Goal: Information Seeking & Learning: Check status

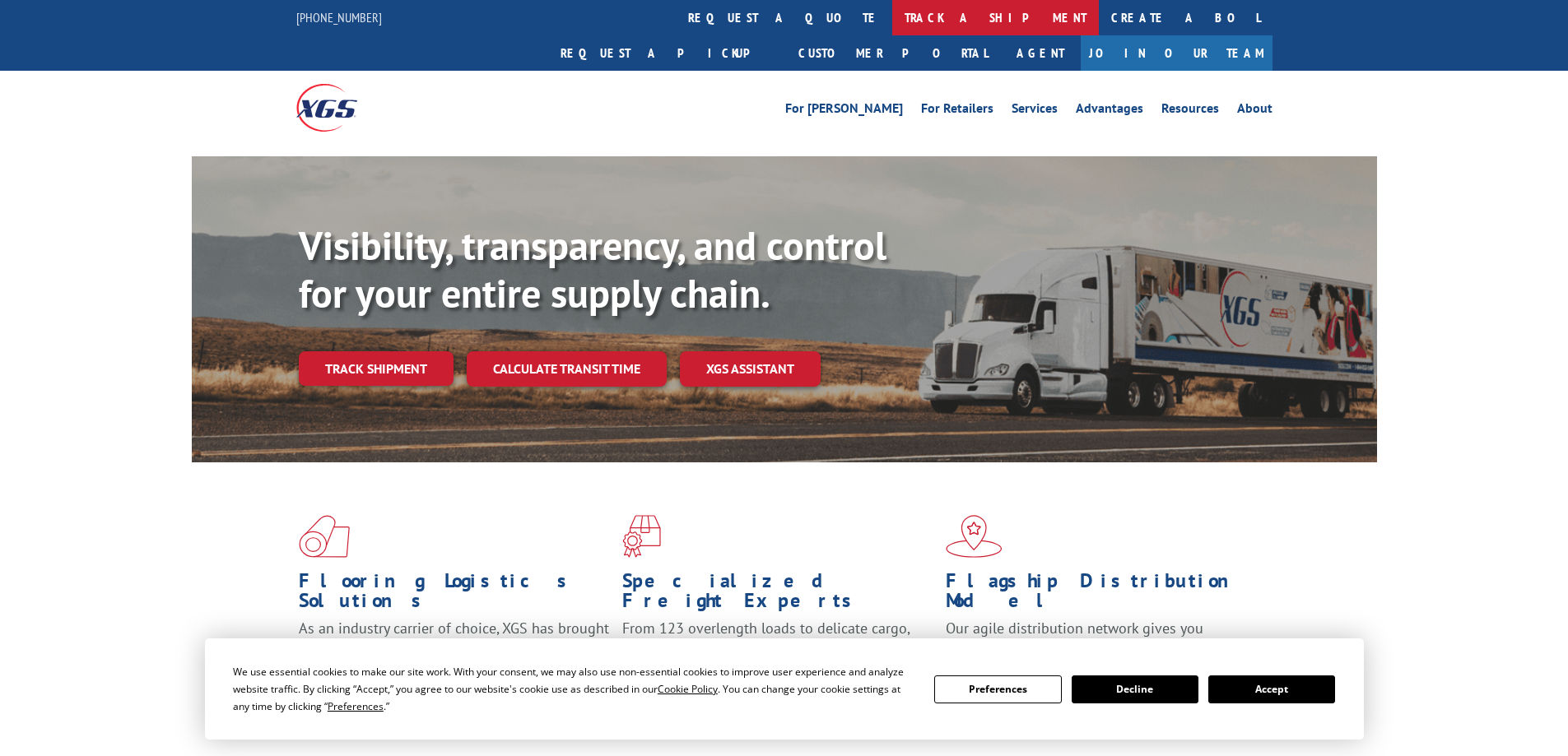
click at [892, 9] on link "track a shipment" at bounding box center [995, 18] width 206 height 36
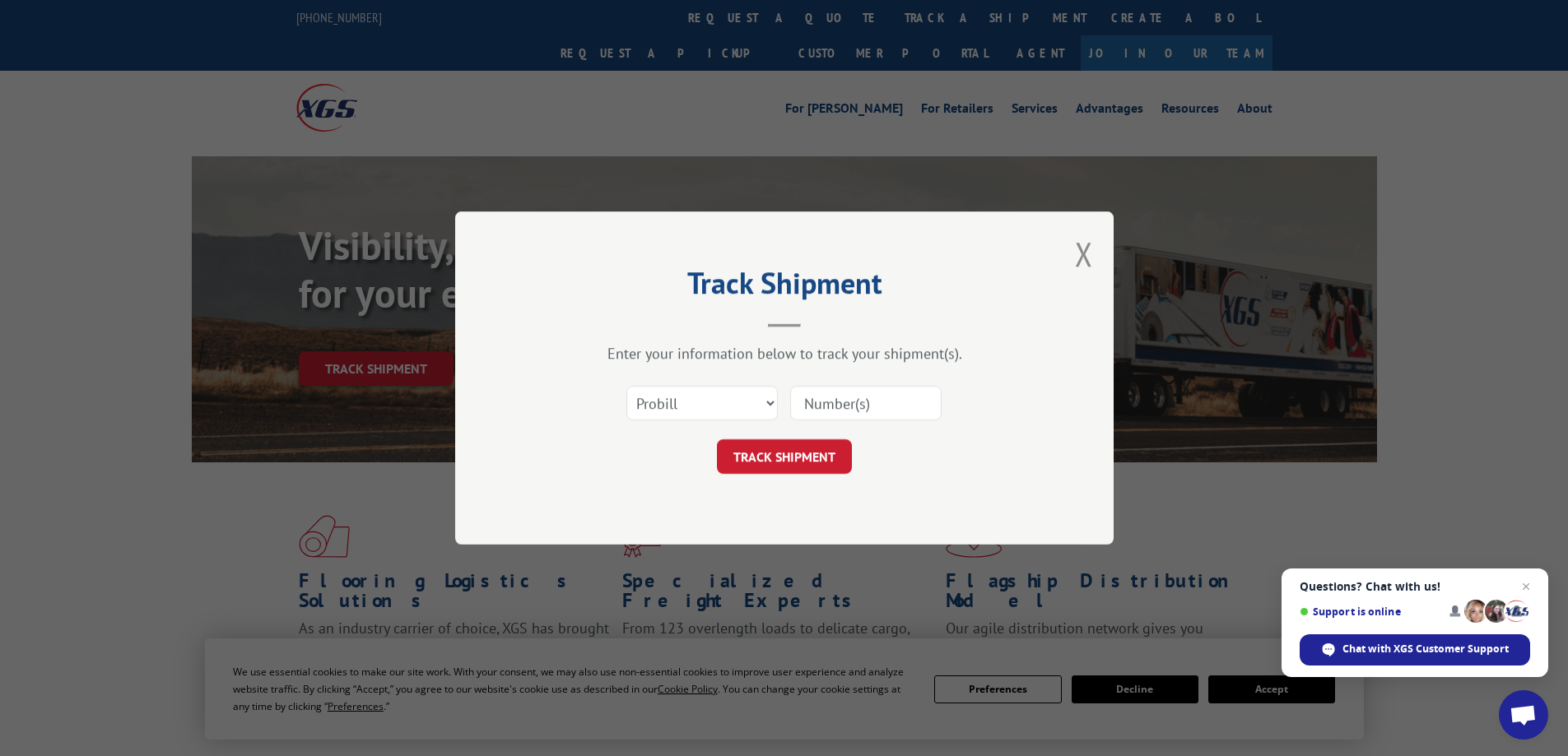
paste input "16397762"
type input "16397762"
click at [812, 450] on button "TRACK SHIPMENT" at bounding box center [784, 456] width 135 height 35
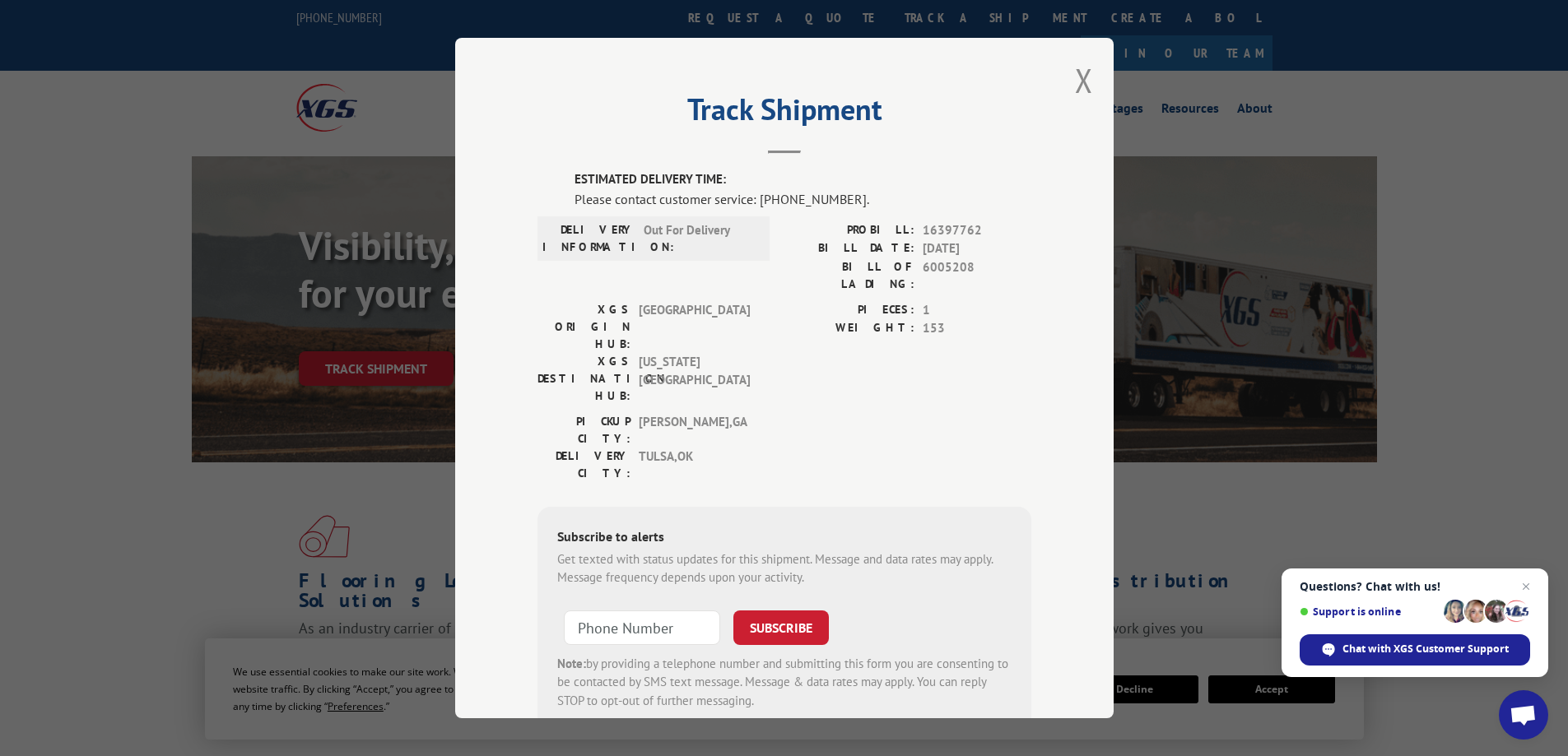
click at [1088, 87] on div "Track Shipment ESTIMATED DELIVERY TIME: Please contact customer service: [PHONE…" at bounding box center [784, 378] width 658 height 680
click at [1075, 85] on button "Close modal" at bounding box center [1084, 79] width 18 height 44
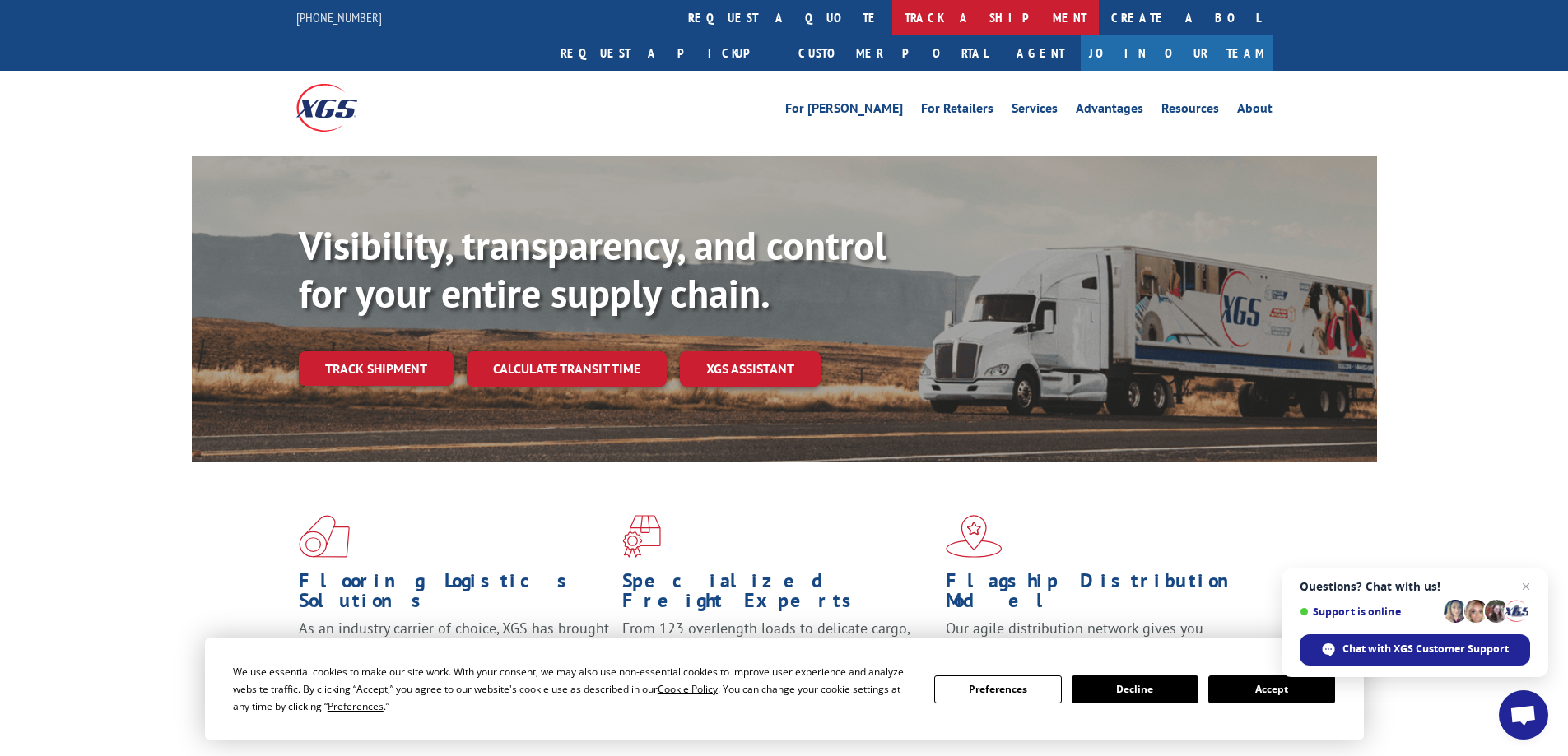
click at [892, 12] on link "track a shipment" at bounding box center [995, 18] width 206 height 36
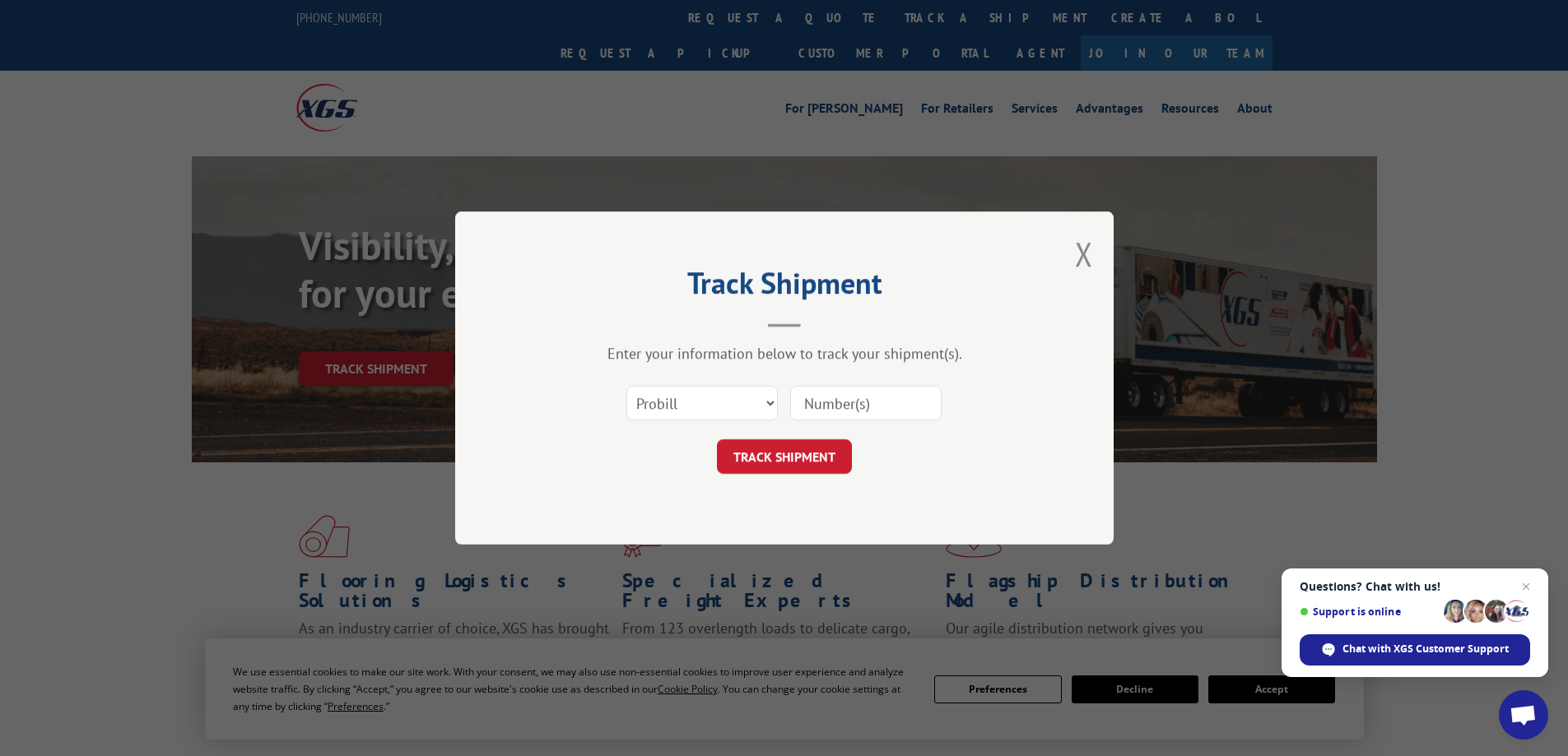
click at [835, 398] on input at bounding box center [866, 403] width 152 height 35
paste input "17595400"
type input "17595400"
click at [833, 453] on button "TRACK SHIPMENT" at bounding box center [784, 456] width 135 height 35
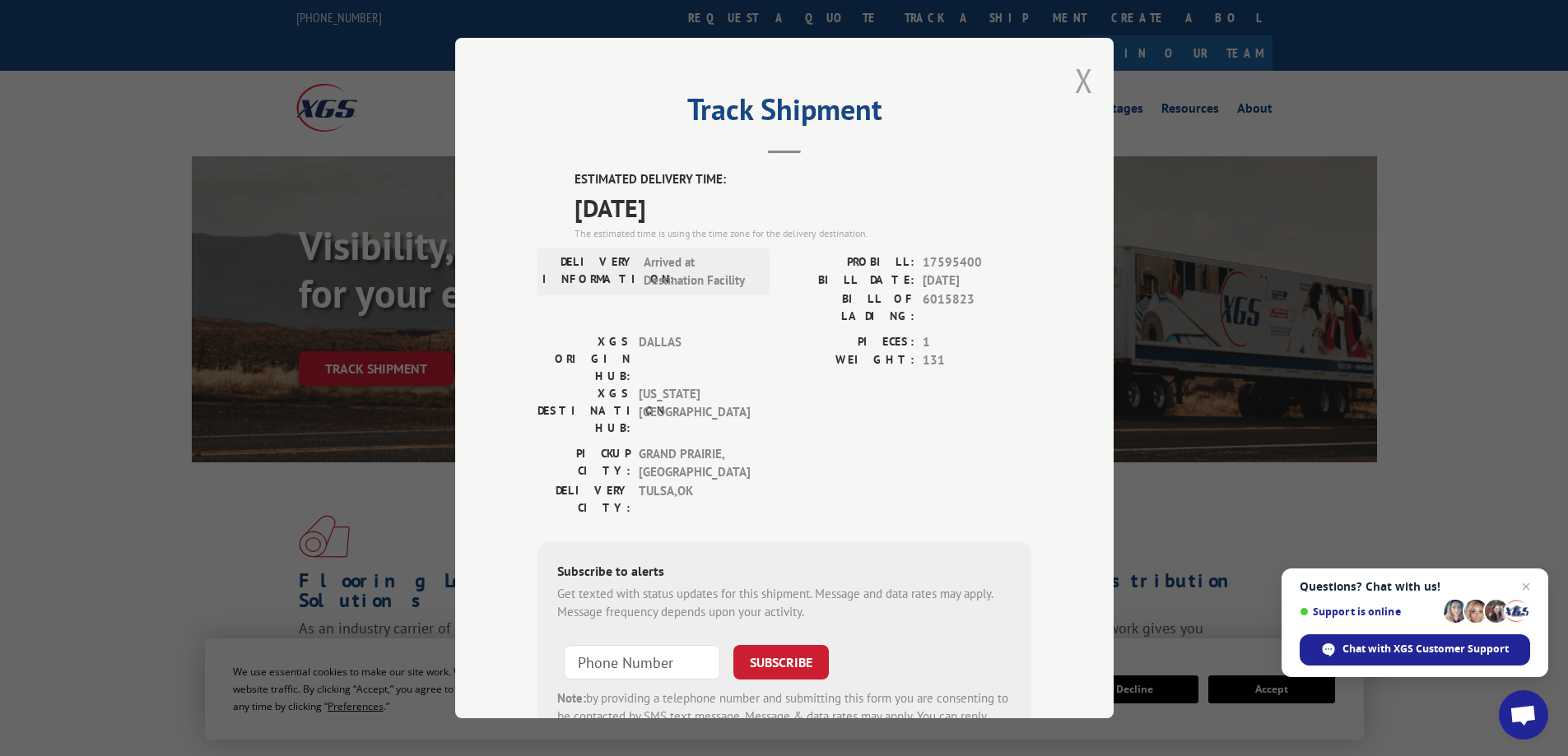
click at [1075, 78] on button "Close modal" at bounding box center [1084, 79] width 18 height 44
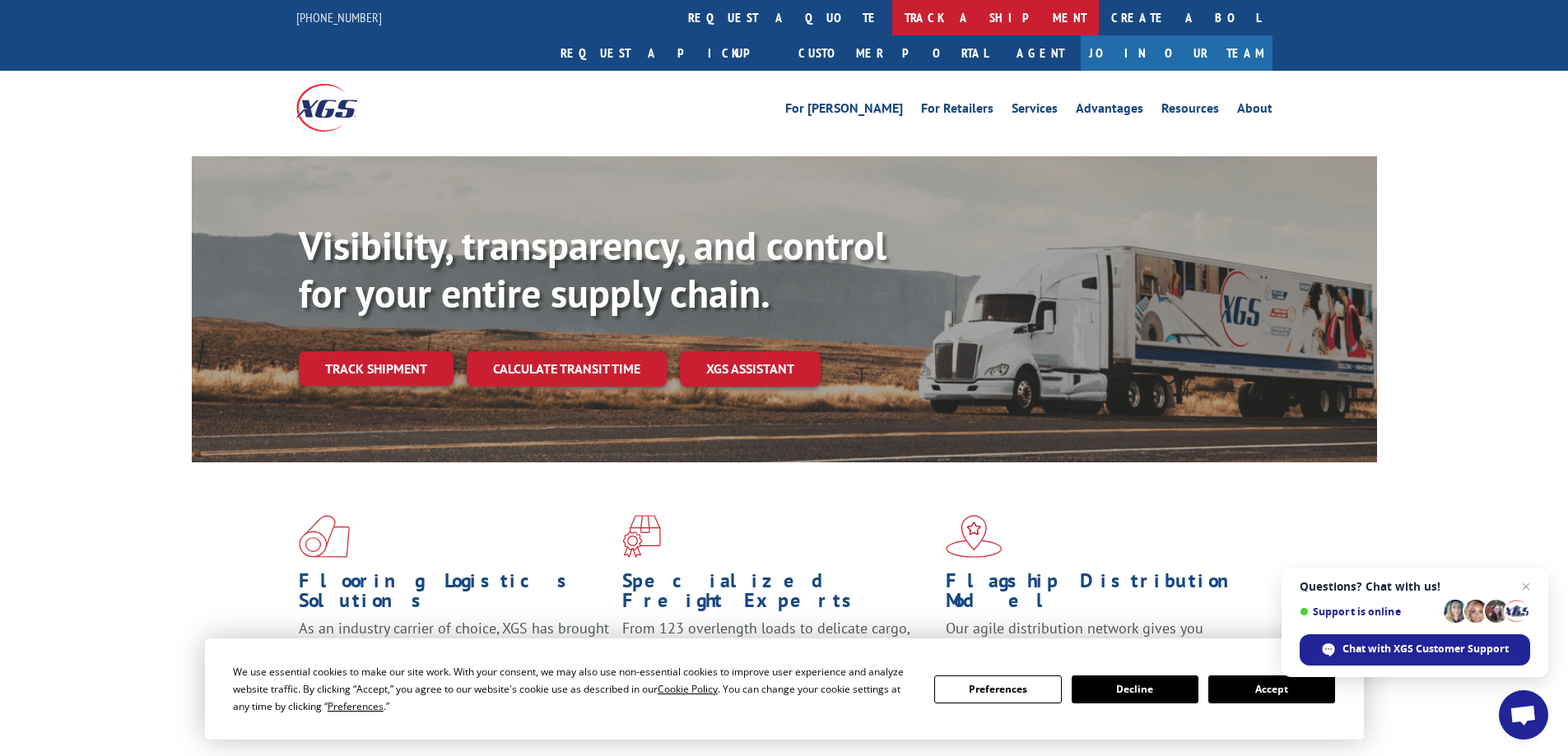
click at [892, 14] on link "track a shipment" at bounding box center [995, 18] width 206 height 36
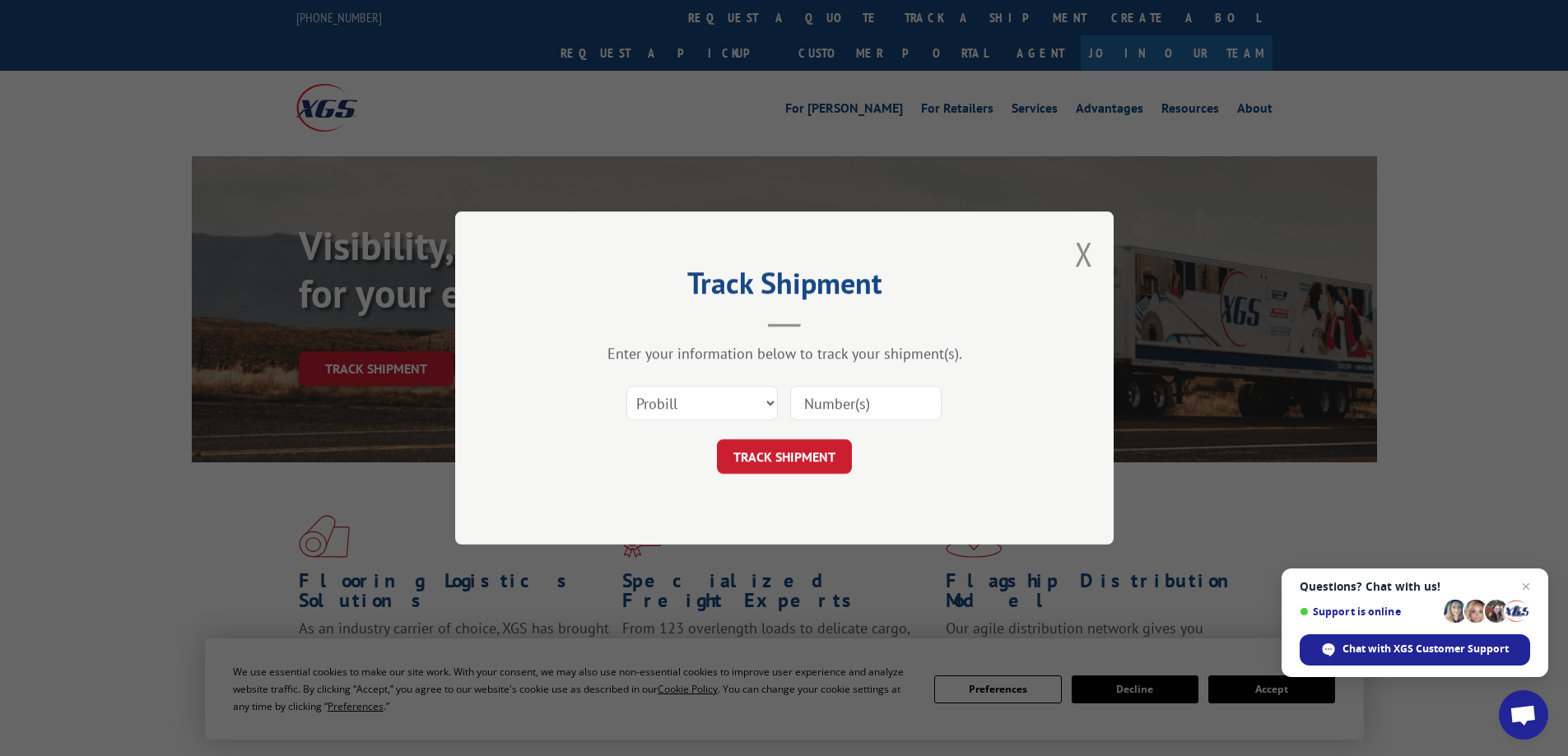
click at [814, 404] on input at bounding box center [866, 403] width 152 height 35
paste input "16397762"
type input "16397762"
click at [806, 461] on button "TRACK SHIPMENT" at bounding box center [784, 456] width 135 height 35
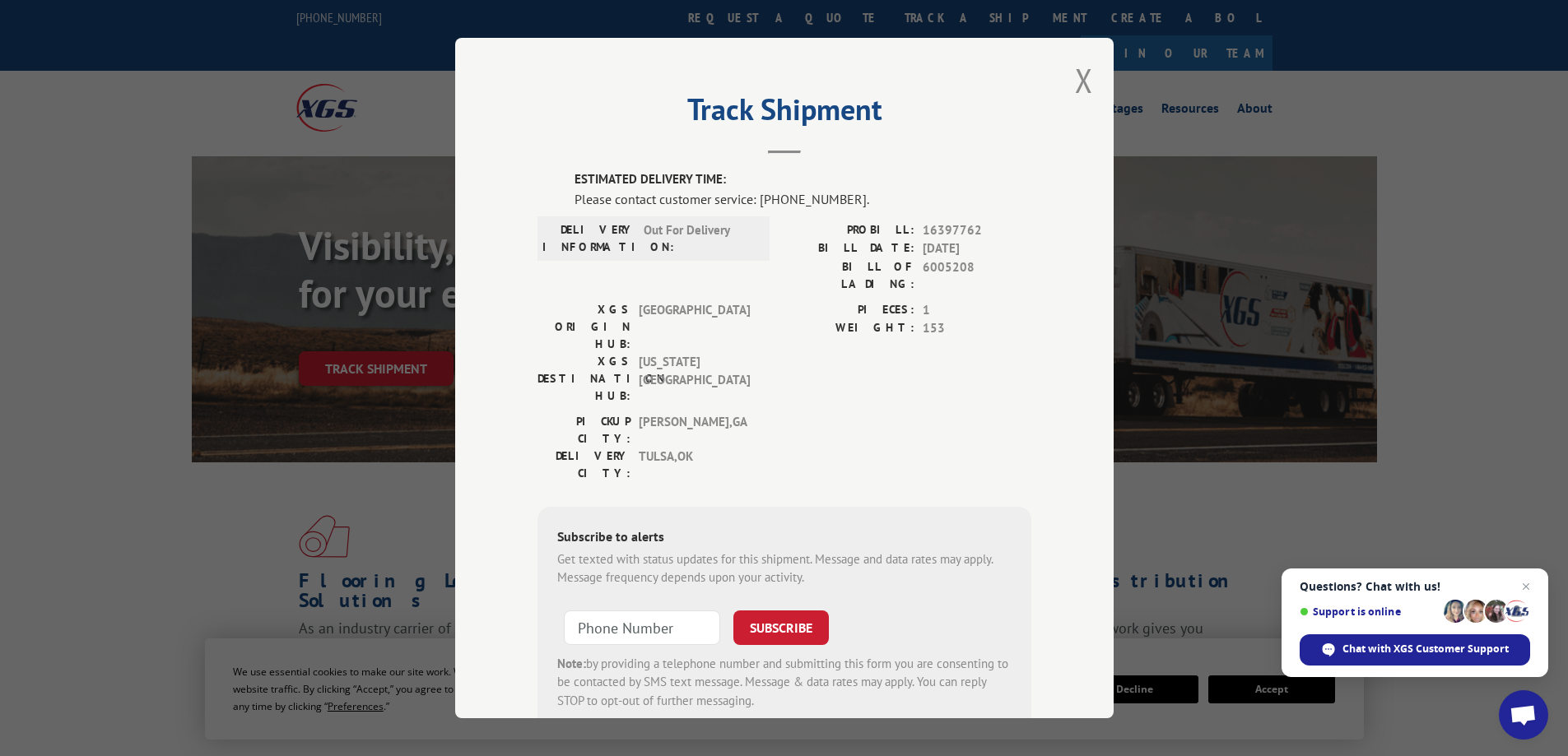
click at [1088, 80] on div "Track Shipment ESTIMATED DELIVERY TIME: Please contact customer service: [PHONE…" at bounding box center [784, 378] width 658 height 680
click at [1065, 80] on div "Track Shipment ESTIMATED DELIVERY TIME: Please contact customer service: [PHONE…" at bounding box center [784, 378] width 658 height 680
click at [1086, 81] on button "Close modal" at bounding box center [1084, 79] width 18 height 44
